Goal: Task Accomplishment & Management: Manage account settings

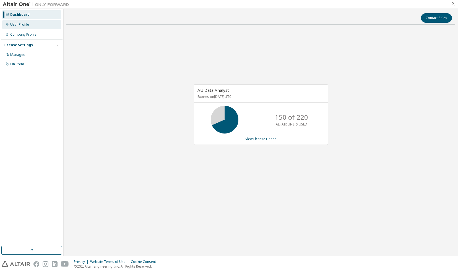
click at [35, 25] on div "User Profile" at bounding box center [31, 24] width 59 height 9
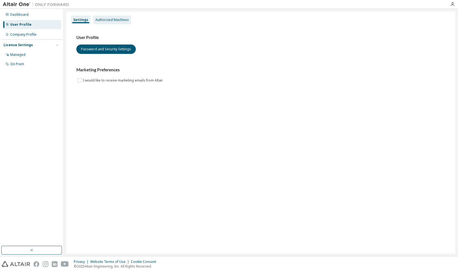
click at [115, 20] on div "Authorized Machines" at bounding box center [111, 20] width 33 height 4
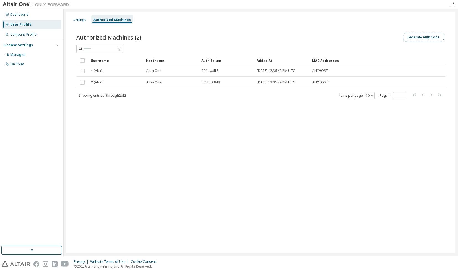
click at [423, 35] on button "Generate Auth Code" at bounding box center [424, 37] width 42 height 9
